Goal: Check status: Check status

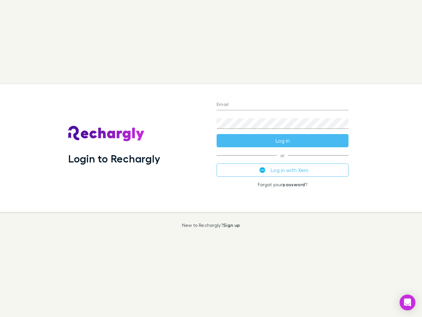
click at [211, 158] on div "Login to Rechargly" at bounding box center [137, 148] width 148 height 128
click at [283, 105] on input "Email" at bounding box center [283, 105] width 132 height 11
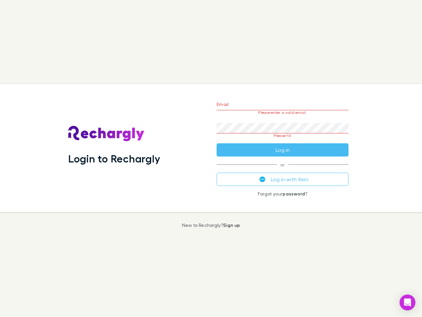
click at [283, 141] on form "Email Please enter a valid email. Password Please fill Log in" at bounding box center [283, 125] width 132 height 62
click at [283, 170] on div "Email Please enter a valid email. Password Please fill Log in or Log in with Xe…" at bounding box center [282, 148] width 143 height 128
click at [408, 302] on icon "Open Intercom Messenger" at bounding box center [407, 302] width 7 height 8
